Goal: Transaction & Acquisition: Purchase product/service

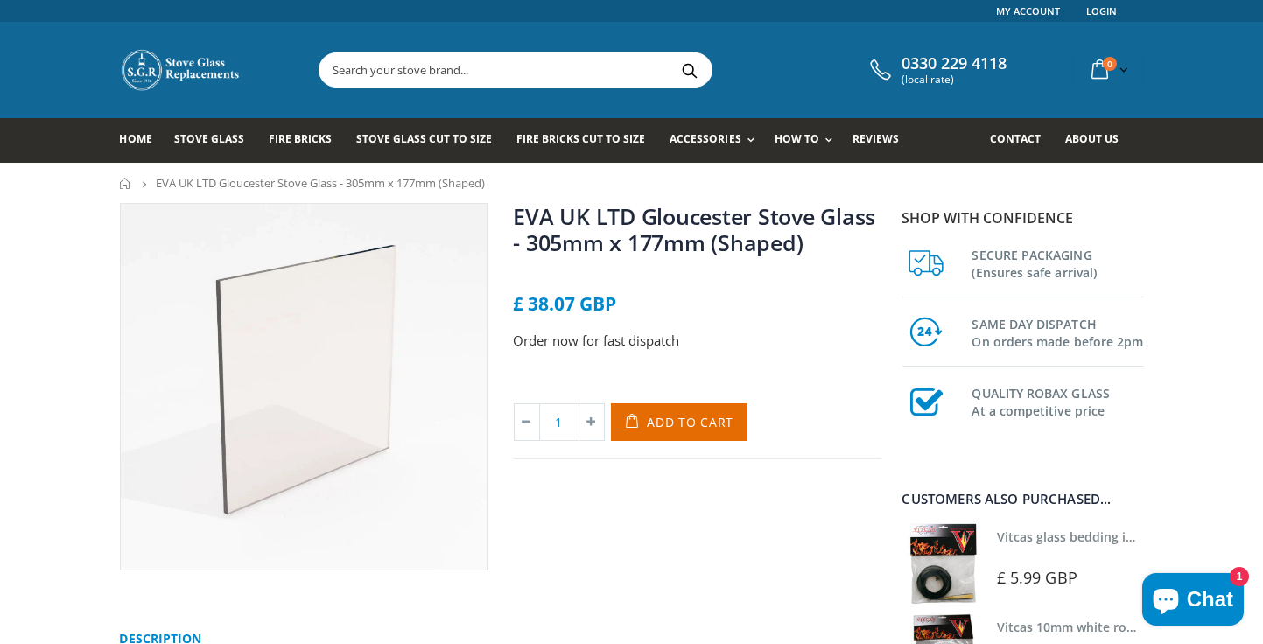
click at [1014, 142] on span "Contact" at bounding box center [1015, 138] width 51 height 15
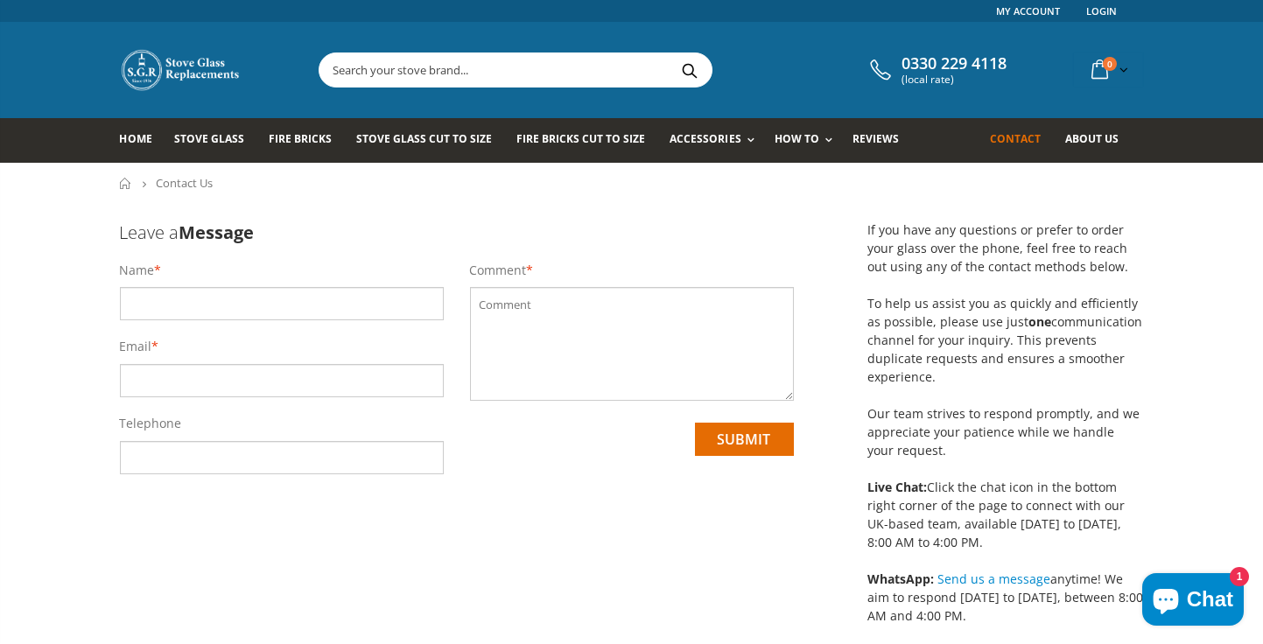
click at [423, 160] on link "Stove Glass Cut To Size" at bounding box center [430, 140] width 149 height 45
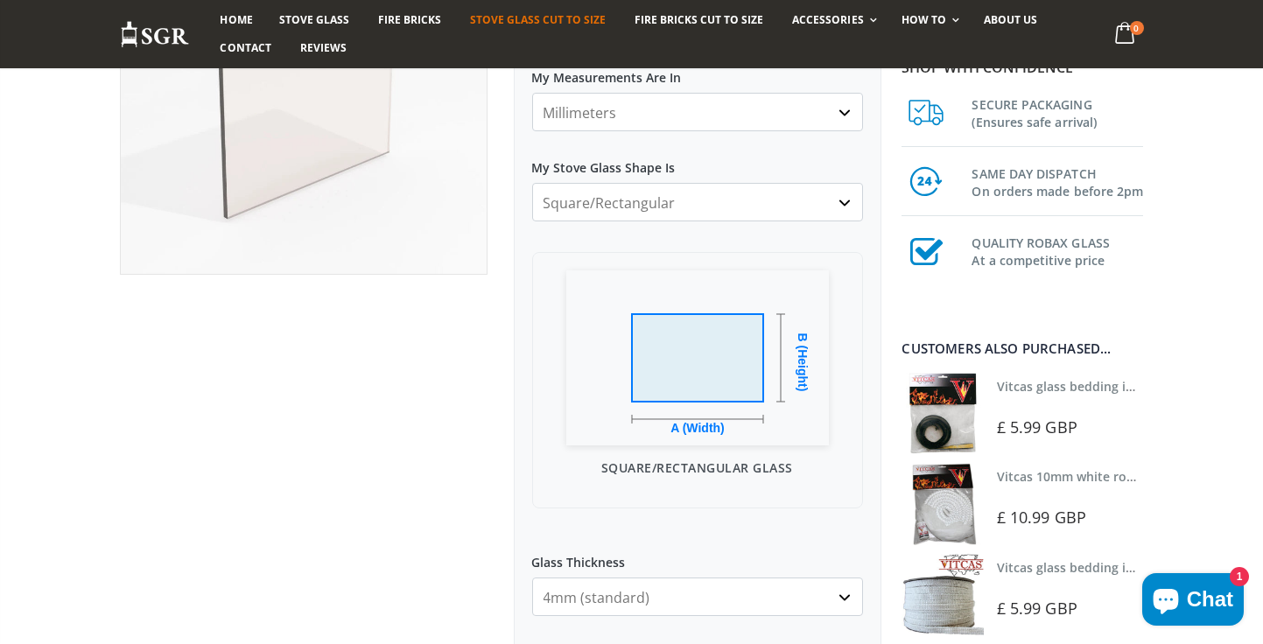
scroll to position [294, 0]
click at [829, 596] on select "4mm (standard) 5mm (gas fires with baffled flue) 3mm (For Use In Stoves With Th…" at bounding box center [697, 598] width 331 height 39
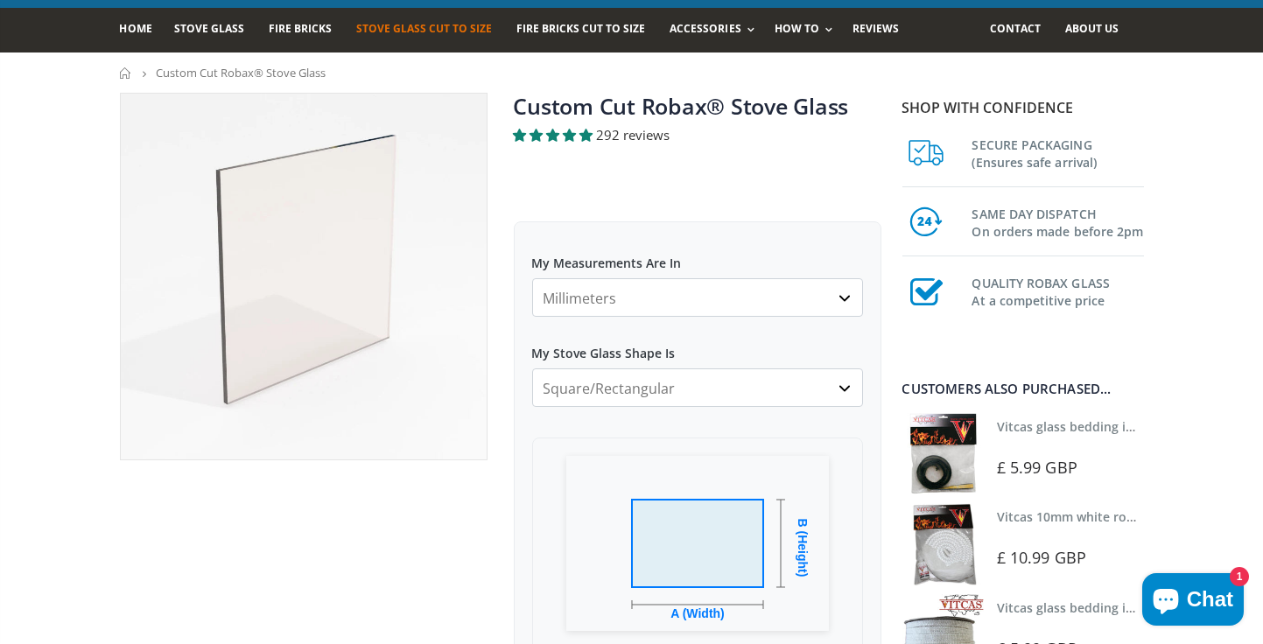
scroll to position [110, 0]
click at [838, 292] on select "Millimeters Centimeters Inches" at bounding box center [697, 297] width 331 height 39
click at [843, 300] on select "Millimeters Centimeters Inches" at bounding box center [697, 297] width 331 height 39
select select "cm"
click at [615, 313] on select "Millimeters Centimeters Inches" at bounding box center [697, 297] width 331 height 39
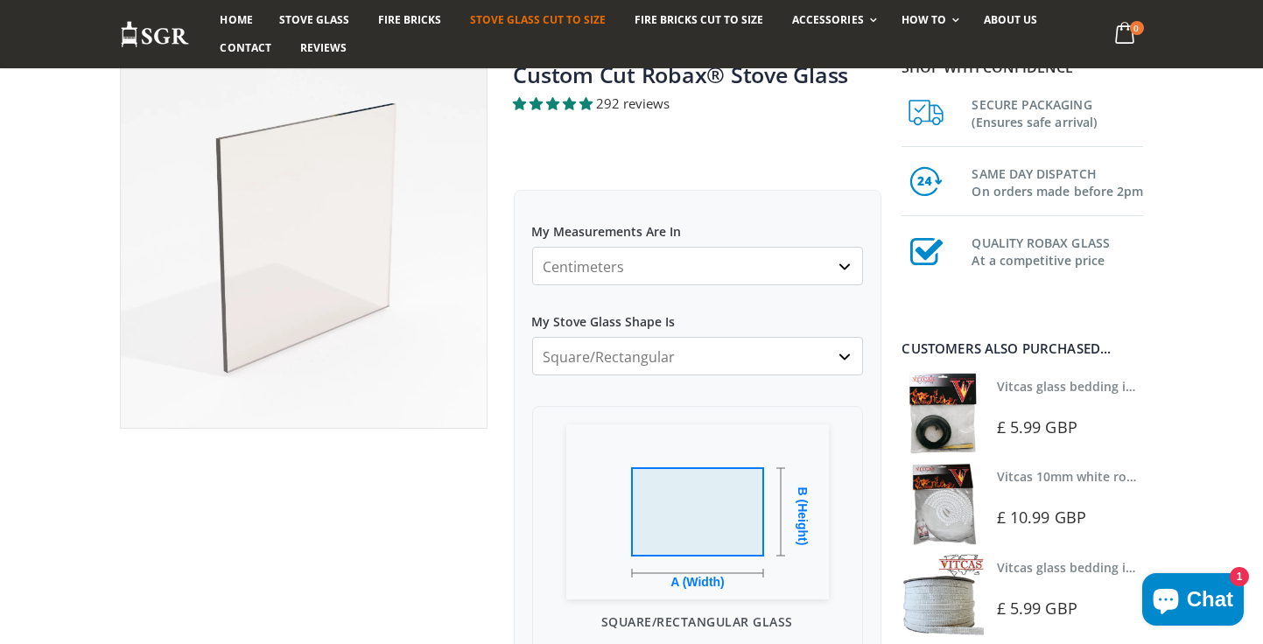
scroll to position [140, 0]
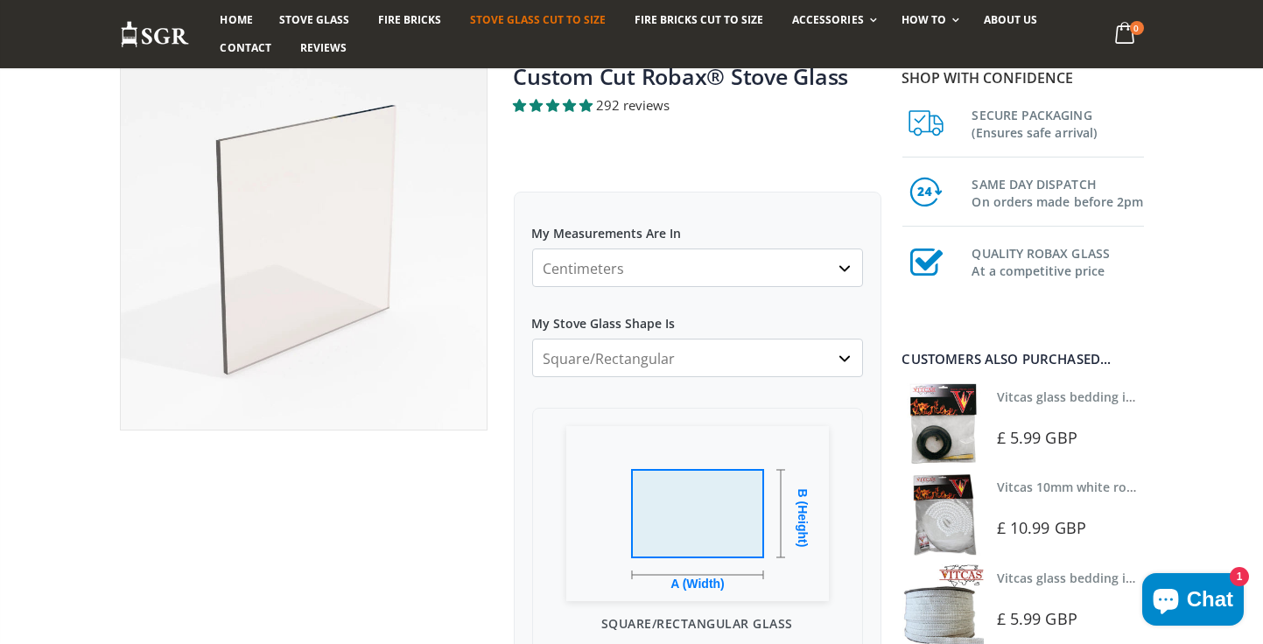
click at [839, 355] on select "Square/Rectangular Arched Half Arch Both Top Corners Cut Single Corner Cut Slop…" at bounding box center [697, 358] width 331 height 39
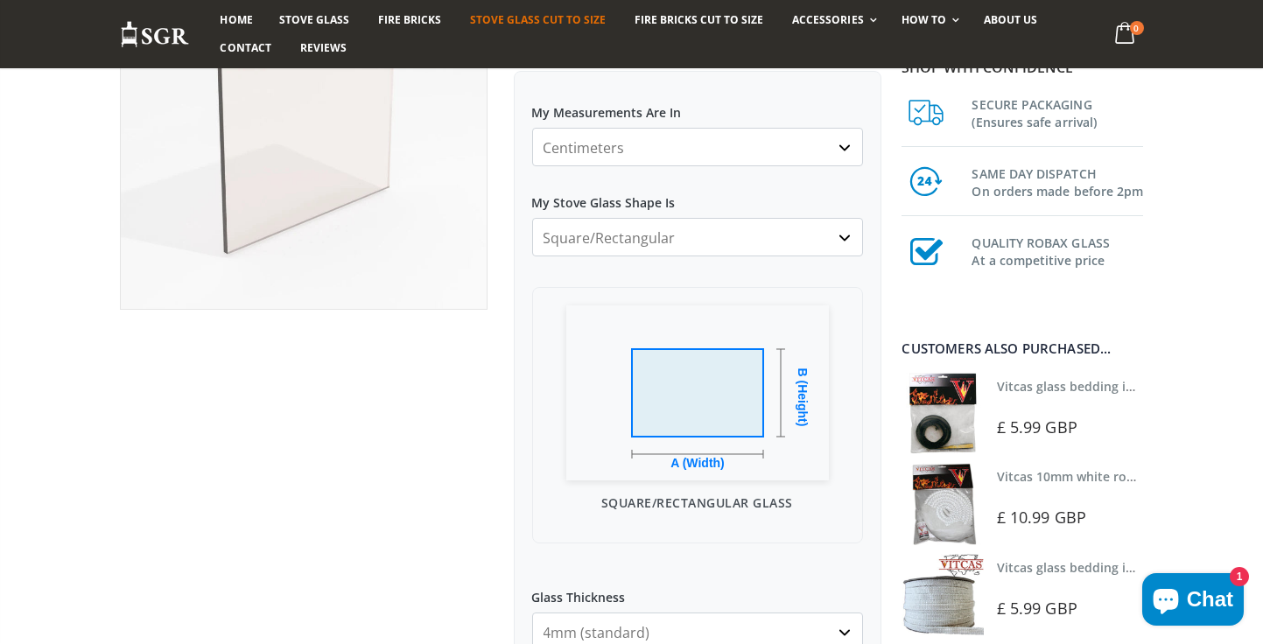
scroll to position [279, 0]
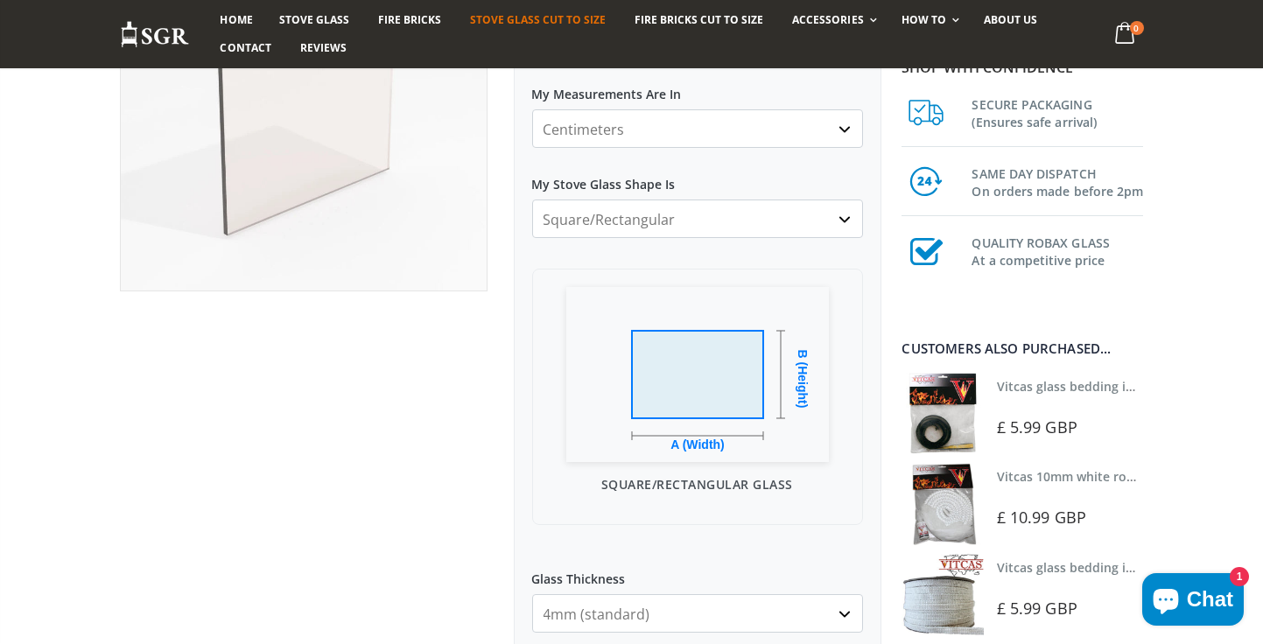
click at [835, 617] on select "4mm (standard) 5mm (gas fires with baffled flue) 3mm (For Use In Stoves With Th…" at bounding box center [697, 613] width 331 height 39
select select "5mm"
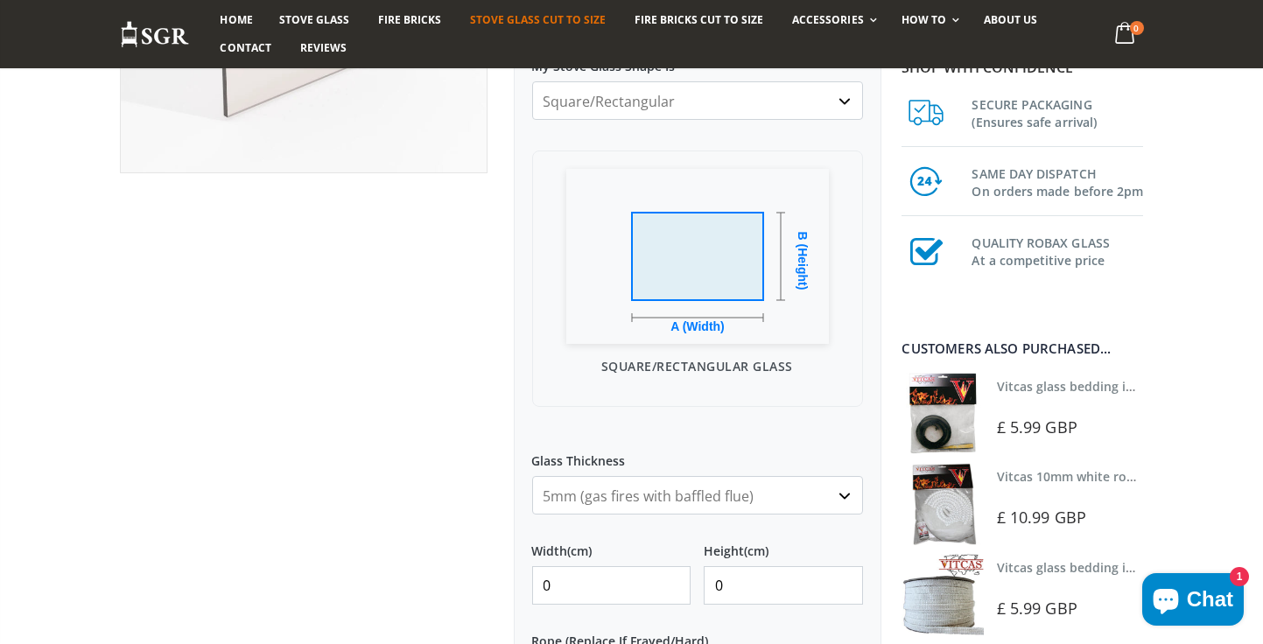
scroll to position [406, 0]
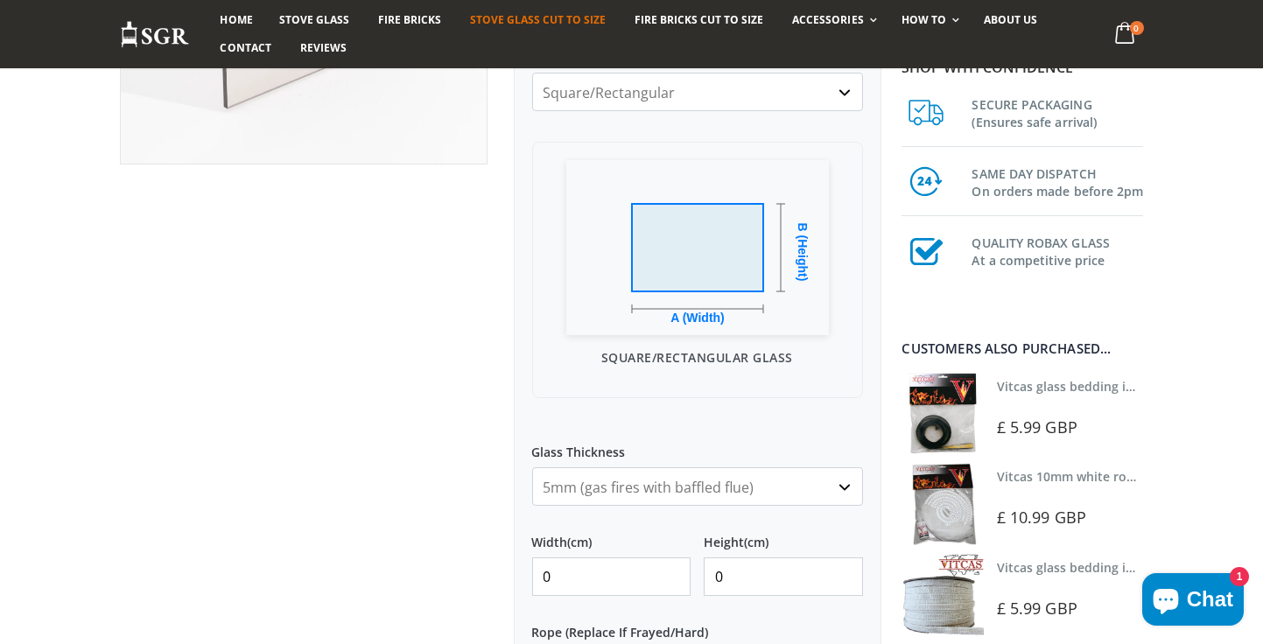
click at [658, 581] on input "0" at bounding box center [611, 576] width 159 height 39
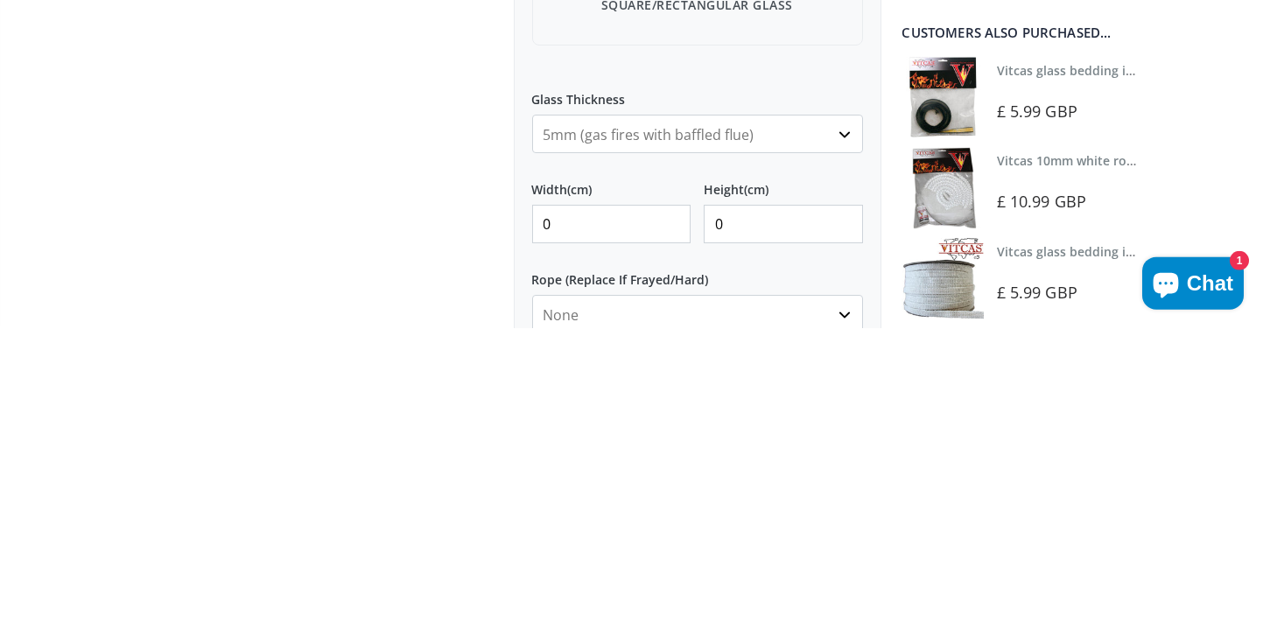
scroll to position [460, 0]
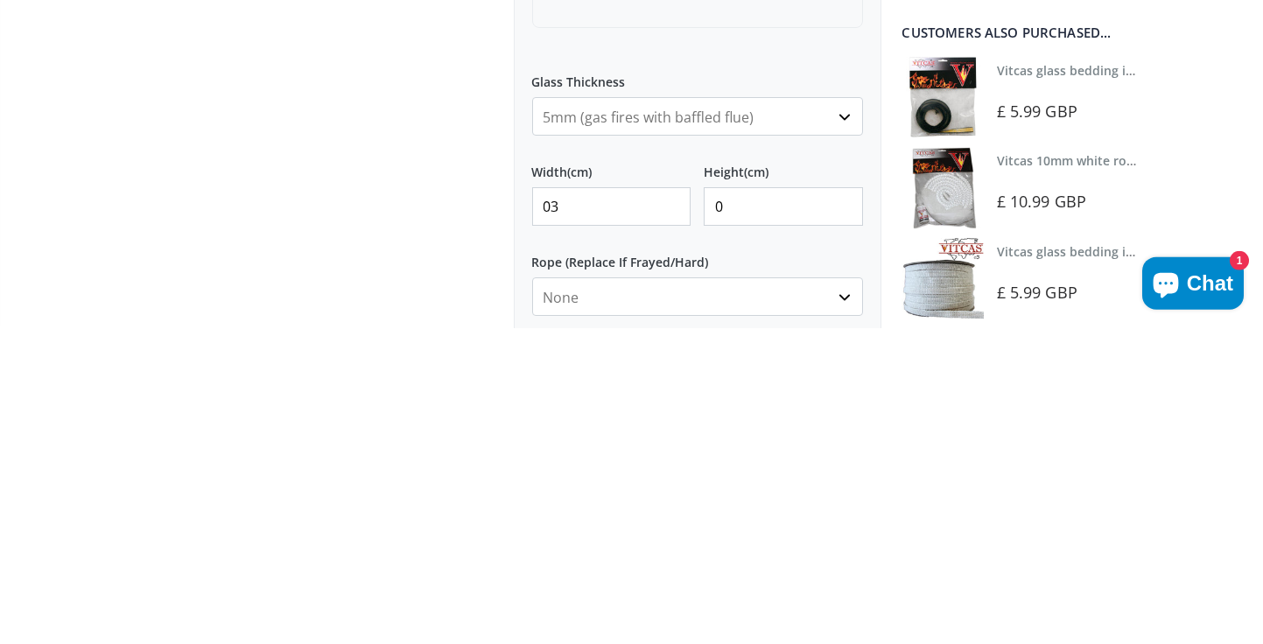
type input "0"
type input "39"
click at [788, 522] on input "0" at bounding box center [783, 522] width 159 height 39
type input "0"
type input "39"
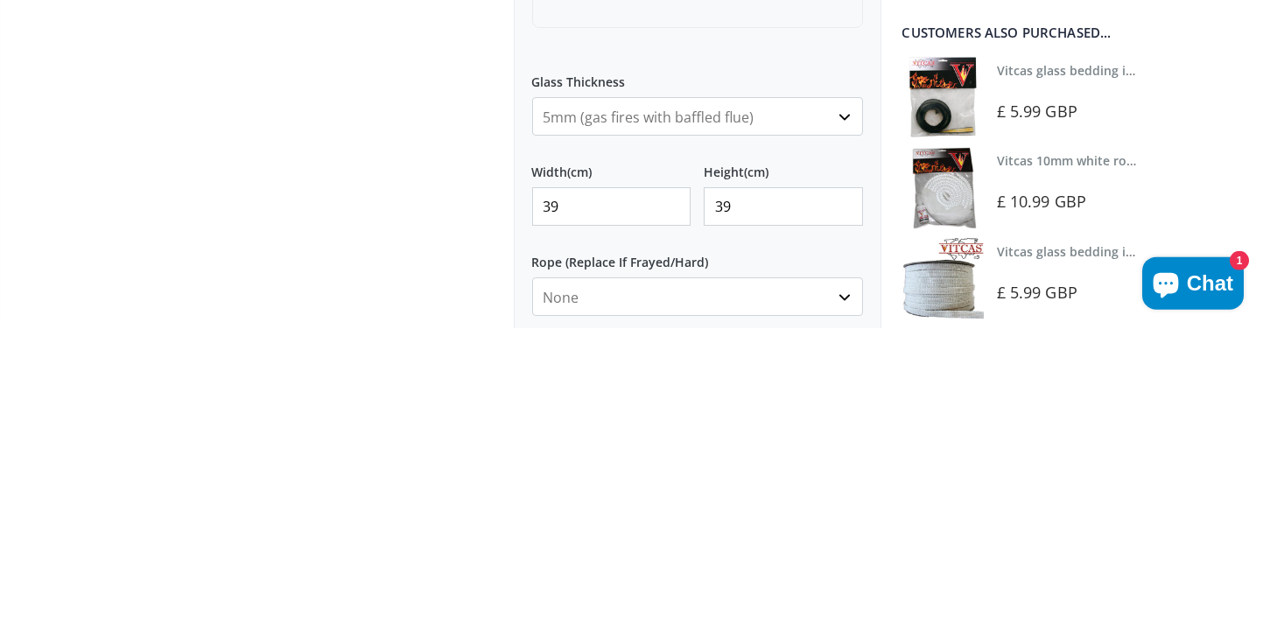
click at [836, 618] on select "None 3mm White 6mm White 8mm White 10mm White 12mm White 6mm Black 8mm Black 10…" at bounding box center [697, 612] width 331 height 39
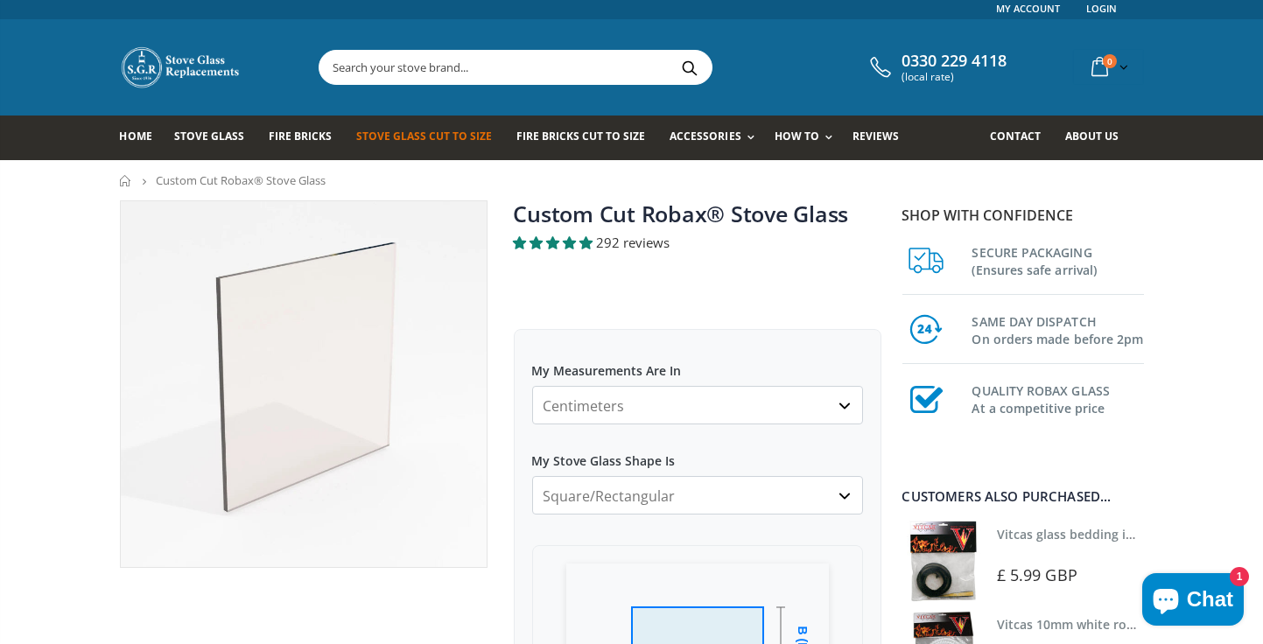
scroll to position [0, 0]
